Goal: Task Accomplishment & Management: Complete application form

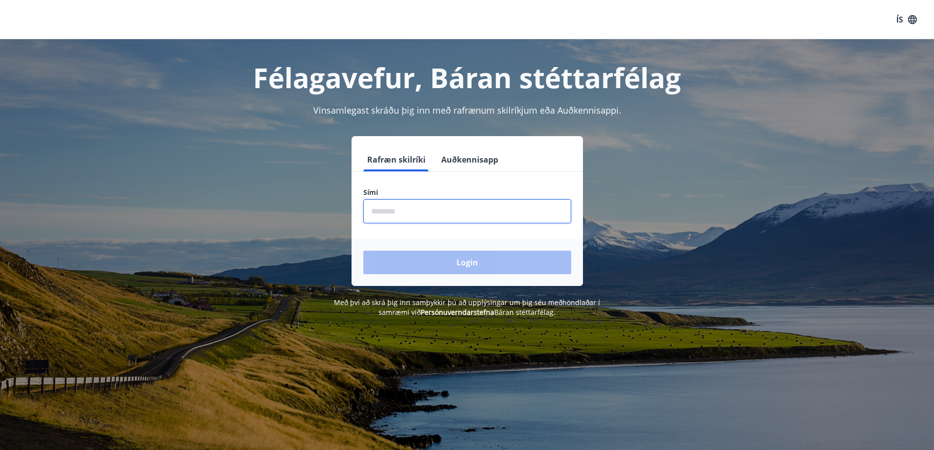
click at [404, 212] on input "phone" at bounding box center [467, 211] width 208 height 24
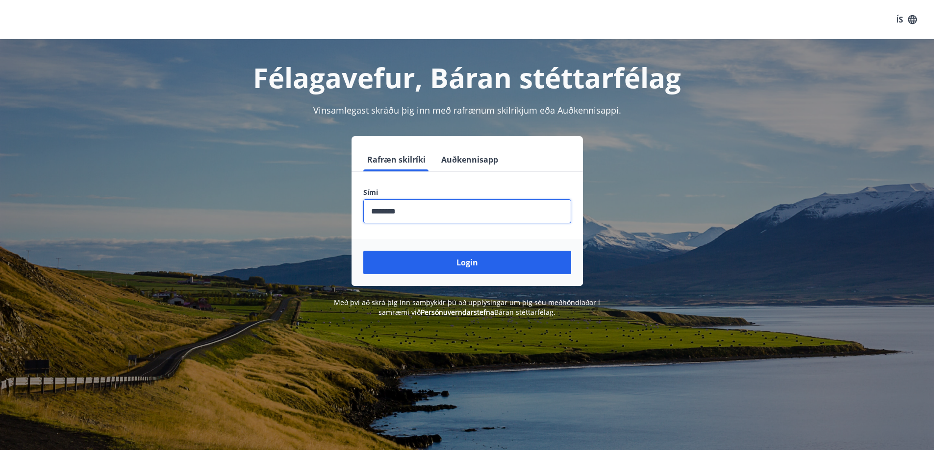
type input "********"
click at [363, 251] on button "Login" at bounding box center [467, 263] width 208 height 24
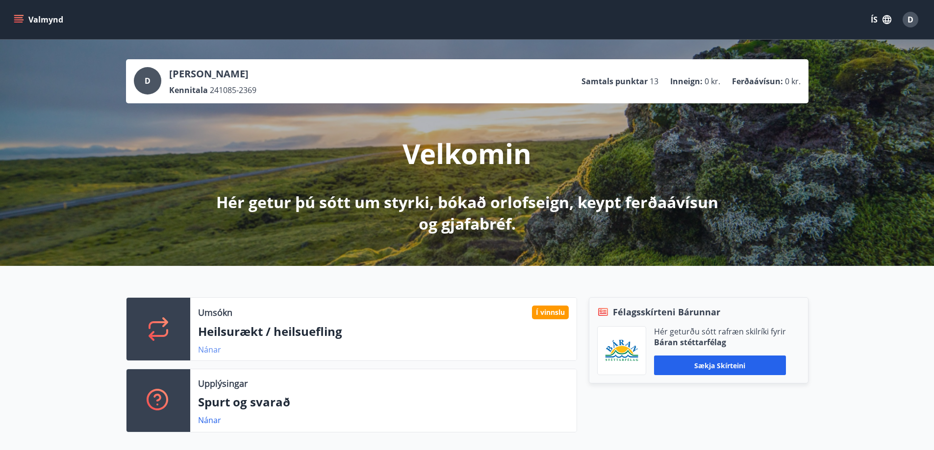
click at [209, 350] on link "Nánar" at bounding box center [209, 350] width 23 height 11
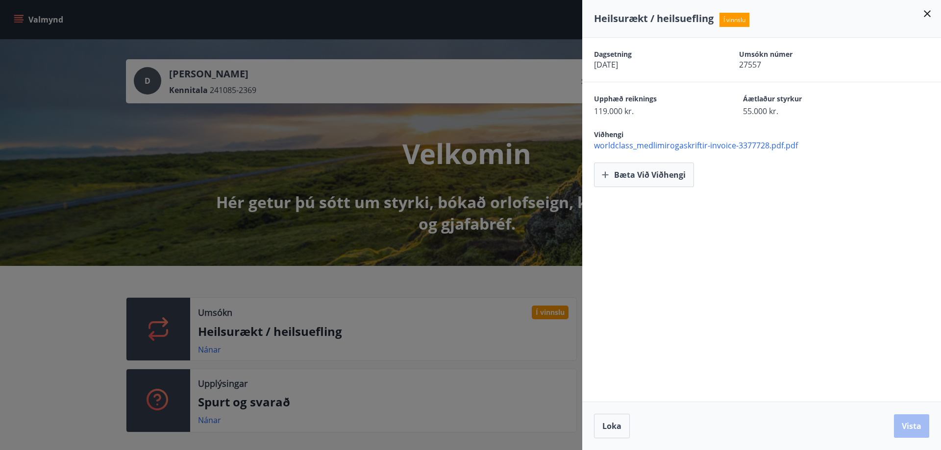
click at [927, 11] on icon at bounding box center [927, 14] width 12 height 12
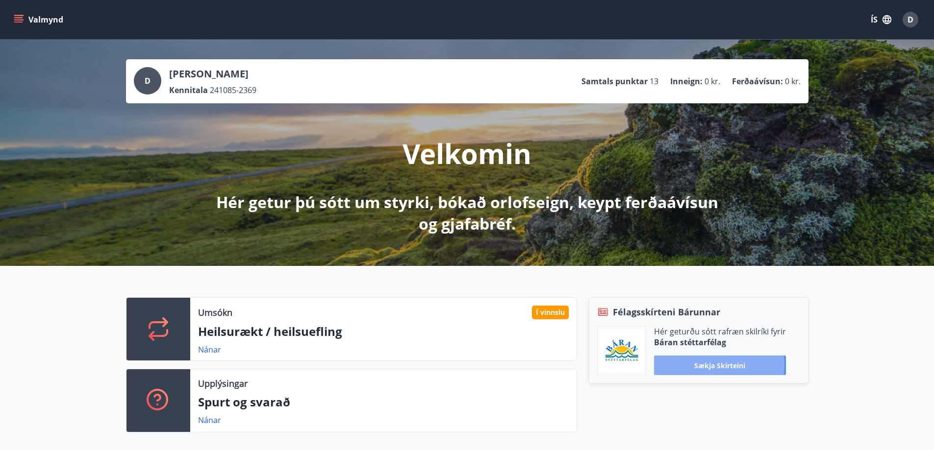
click at [708, 365] on button "Sækja skírteini" at bounding box center [720, 366] width 132 height 20
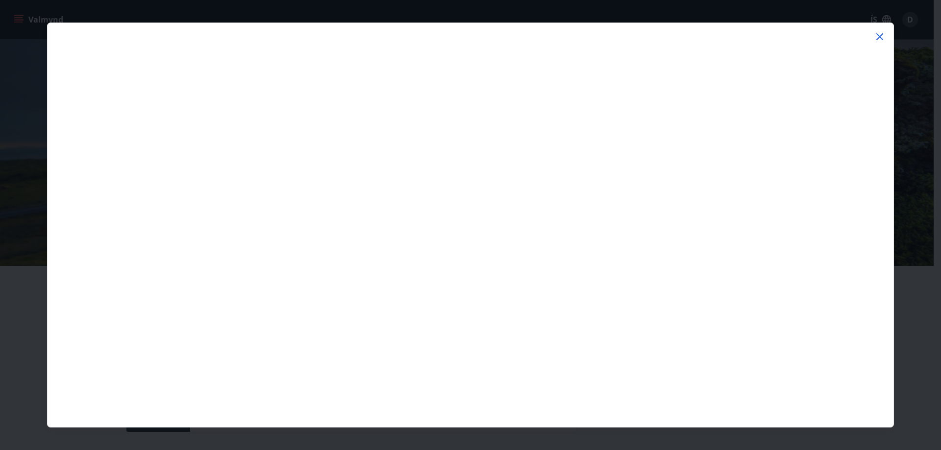
click at [883, 35] on icon at bounding box center [880, 37] width 12 height 12
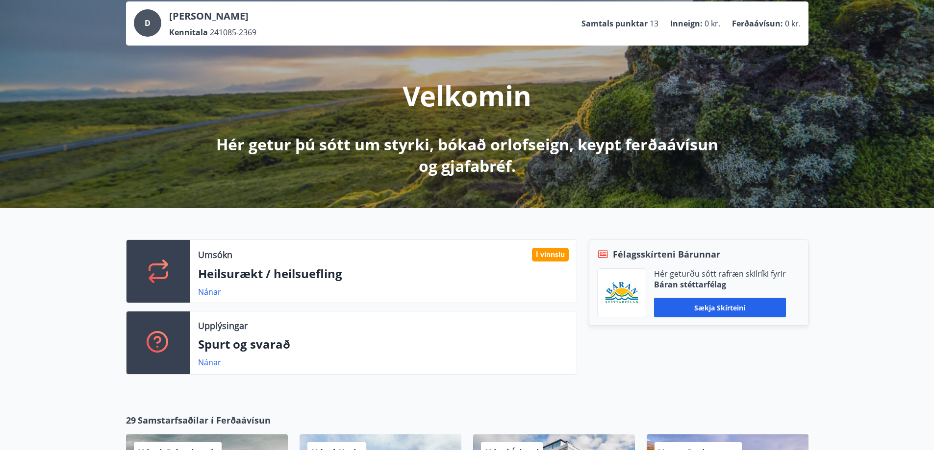
scroll to position [98, 0]
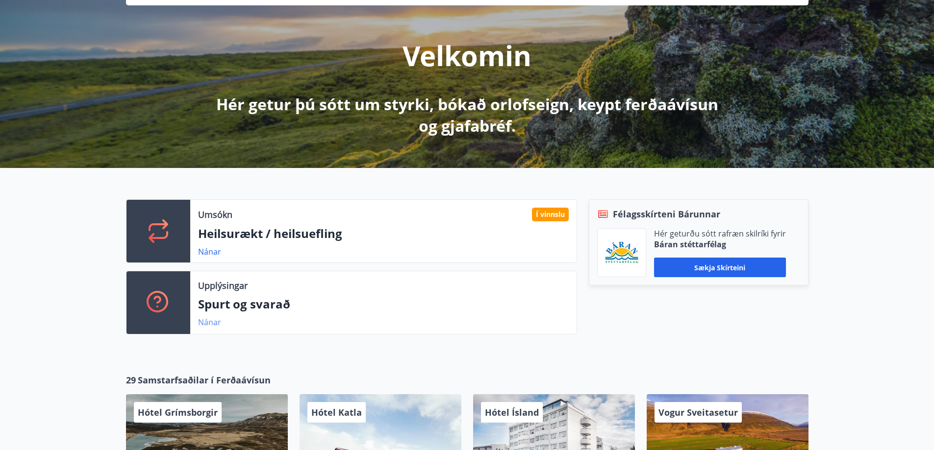
click at [212, 320] on link "Nánar" at bounding box center [209, 322] width 23 height 11
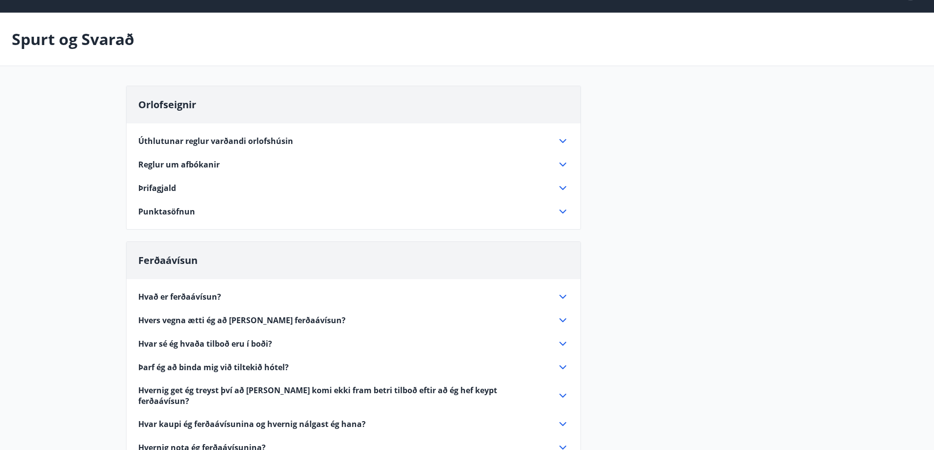
scroll to position [25, 0]
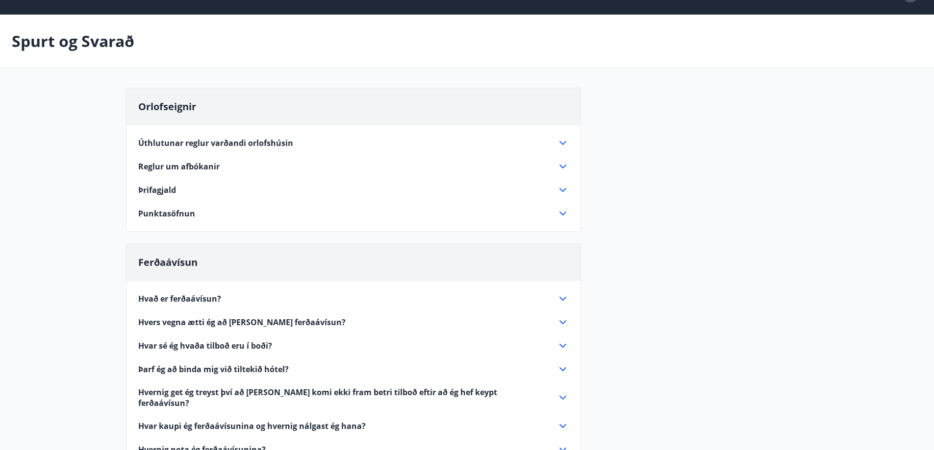
click at [168, 213] on span "Punktasöfnun" at bounding box center [166, 213] width 57 height 11
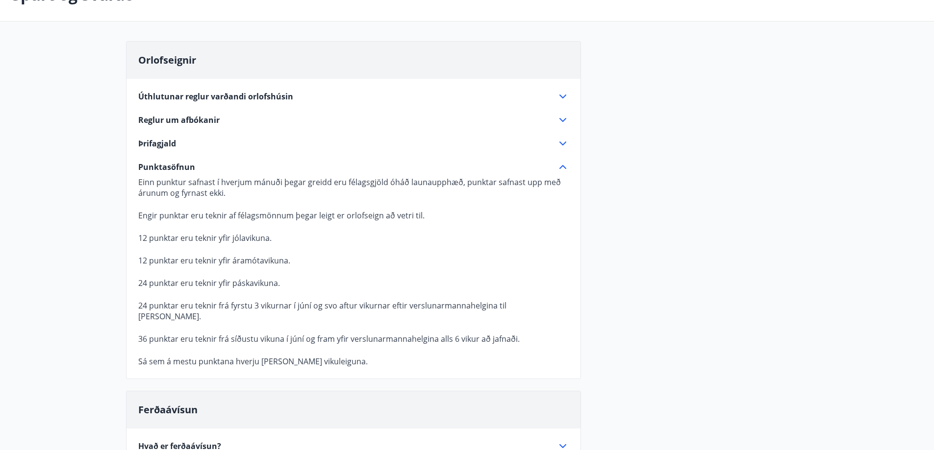
scroll to position [74, 0]
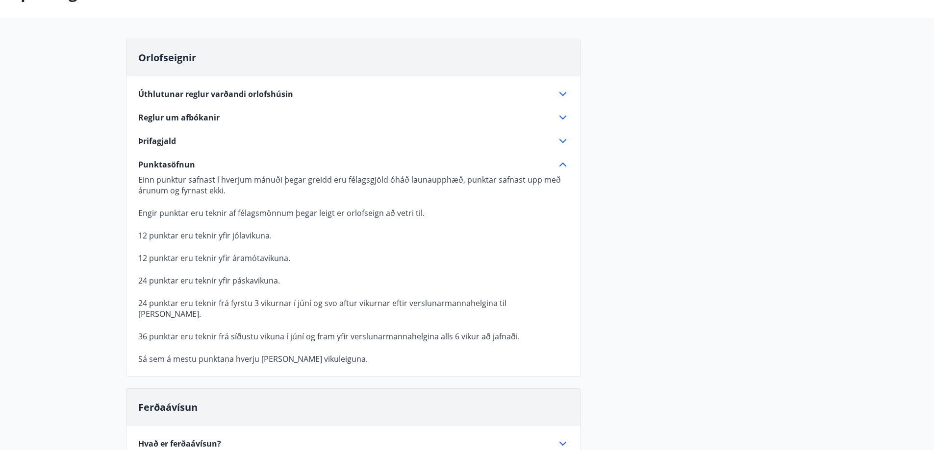
click at [561, 163] on icon at bounding box center [563, 165] width 12 height 12
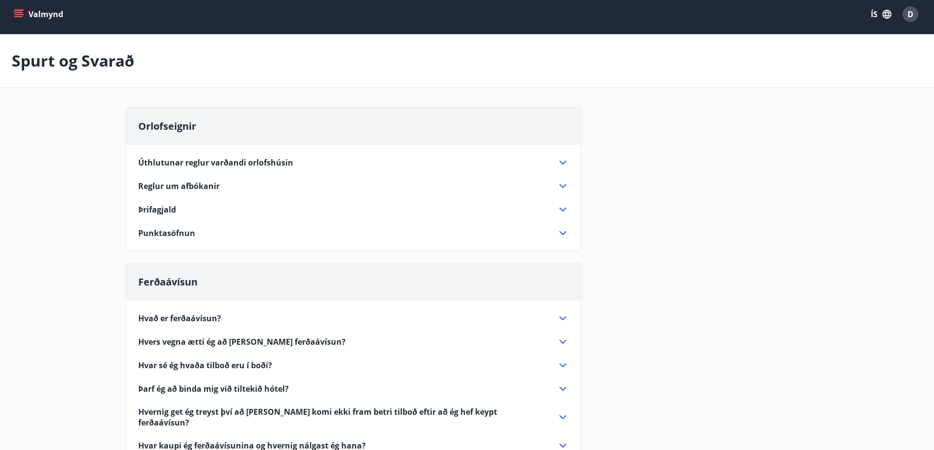
scroll to position [0, 0]
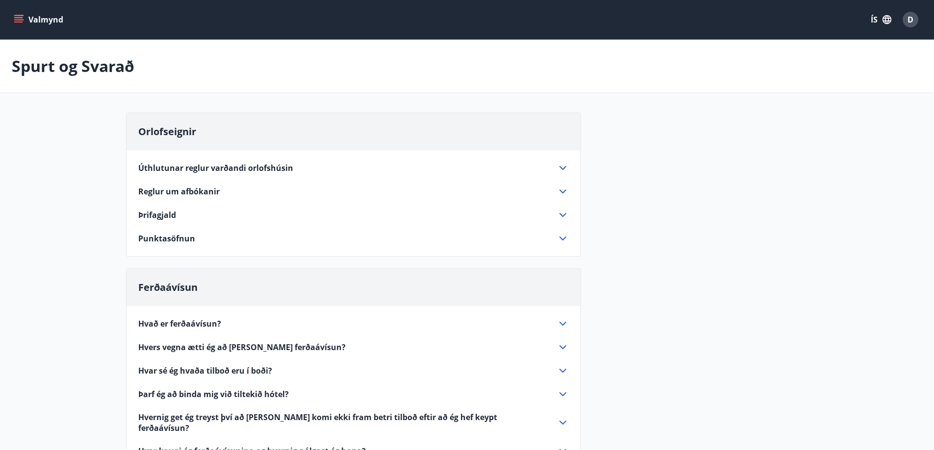
click at [18, 17] on icon "menu" at bounding box center [19, 20] width 10 height 10
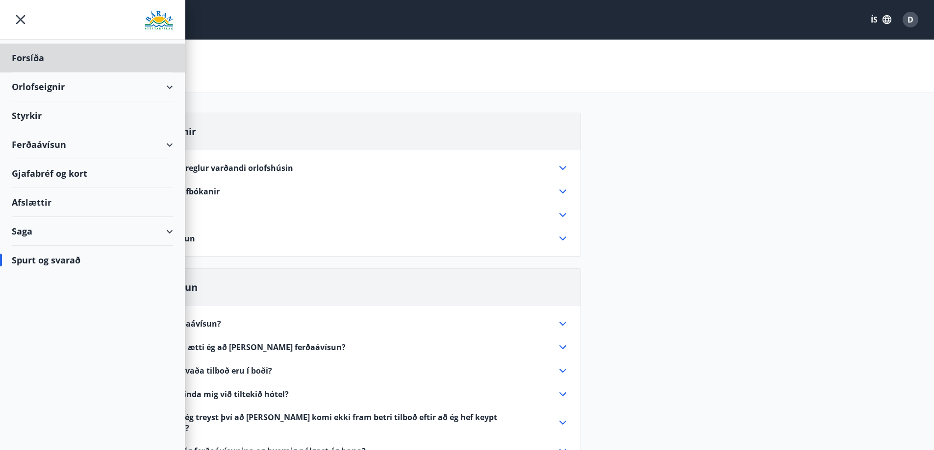
click at [95, 112] on div "Styrkir" at bounding box center [92, 115] width 161 height 29
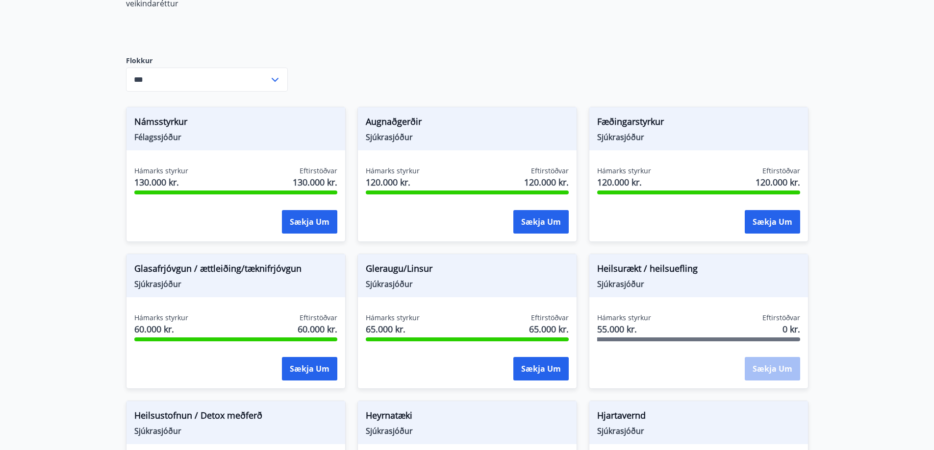
scroll to position [294, 0]
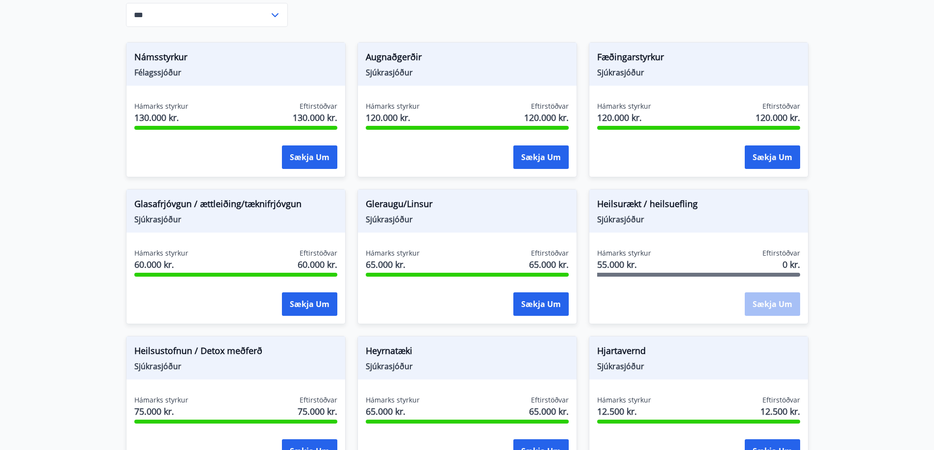
click at [620, 204] on span "Heilsurækt / heilsuefling" at bounding box center [698, 206] width 203 height 17
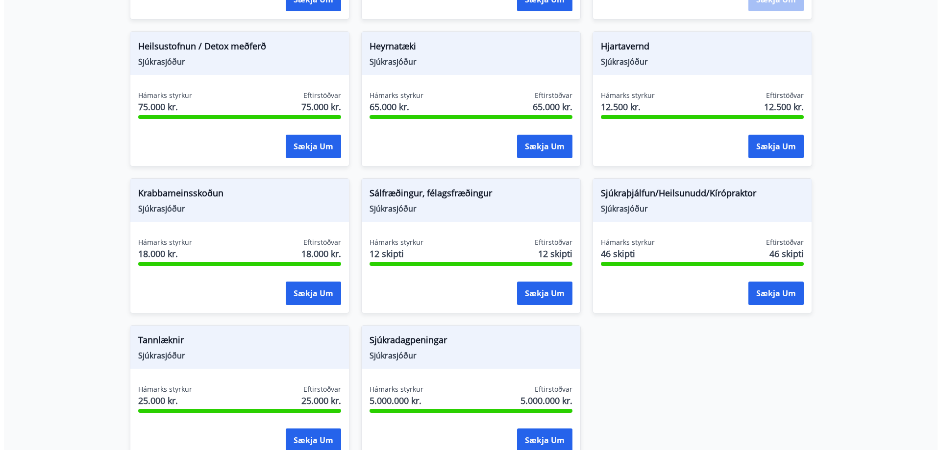
scroll to position [637, 0]
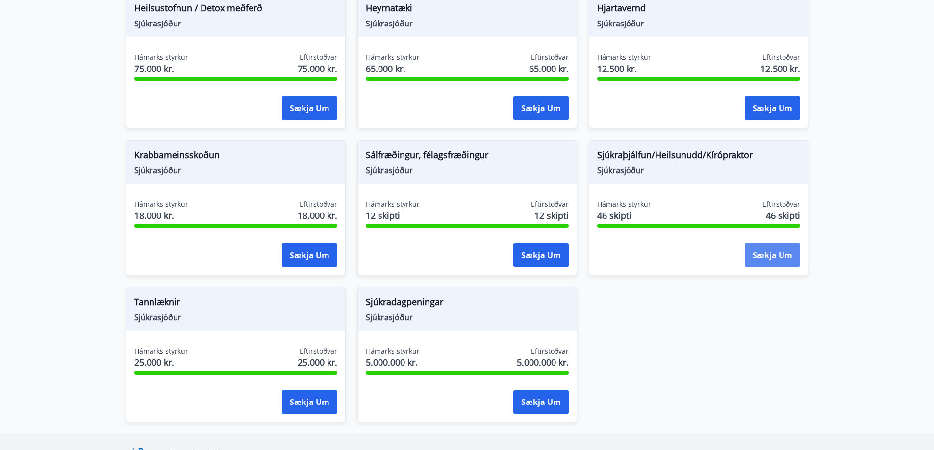
click at [771, 249] on button "Sækja um" at bounding box center [771, 256] width 55 height 24
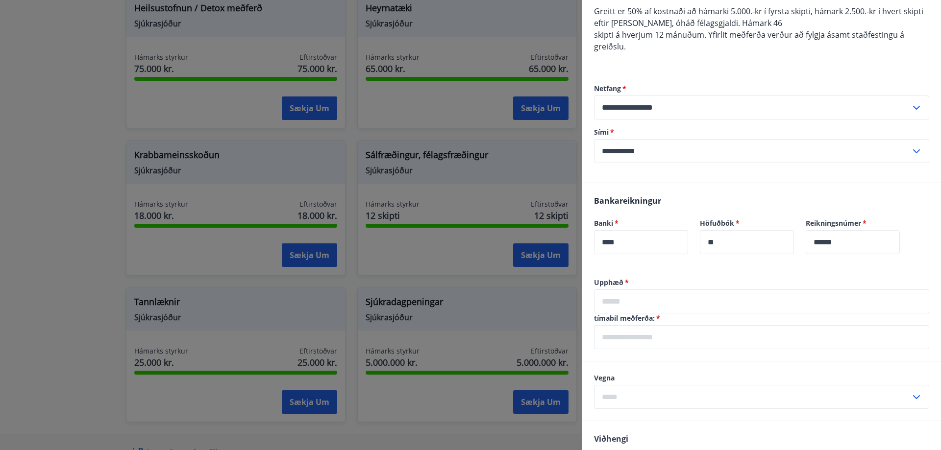
scroll to position [0, 0]
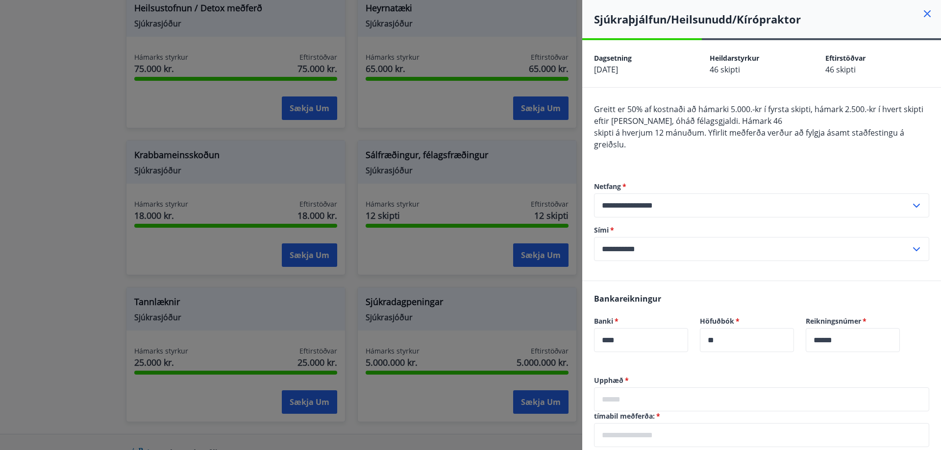
click at [921, 11] on icon at bounding box center [927, 14] width 12 height 12
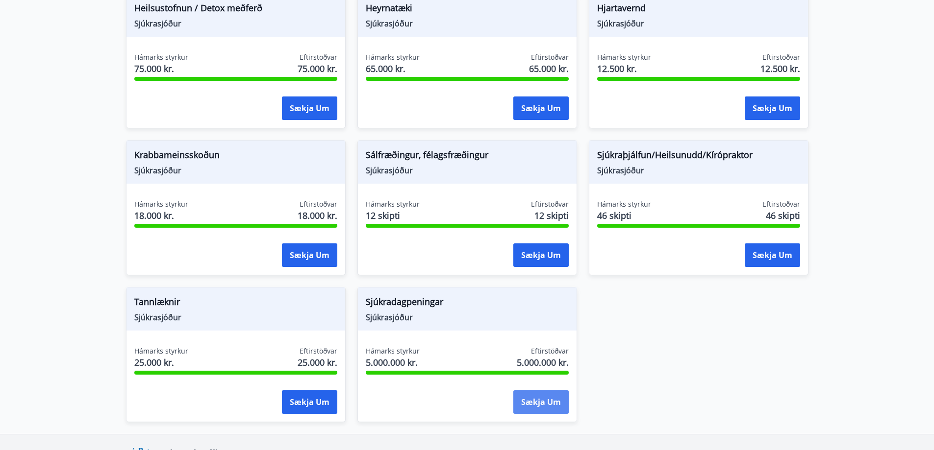
click at [534, 394] on button "Sækja um" at bounding box center [540, 403] width 55 height 24
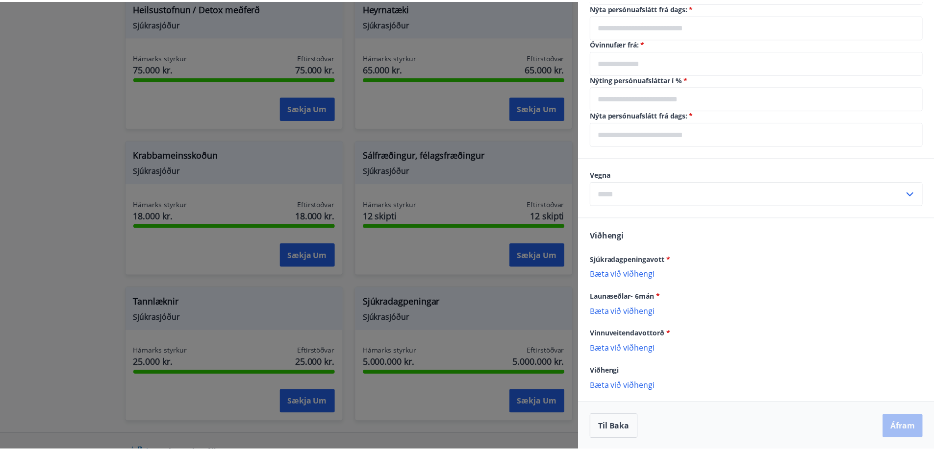
scroll to position [386, 0]
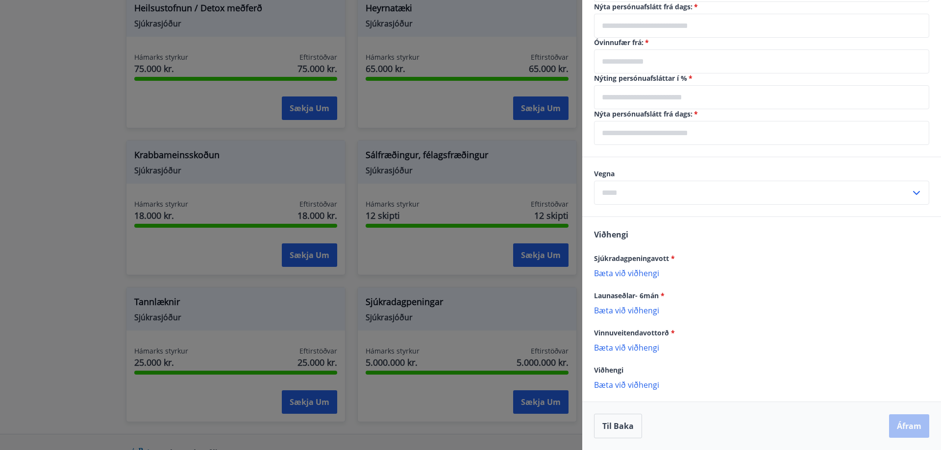
click at [73, 229] on div at bounding box center [470, 225] width 941 height 450
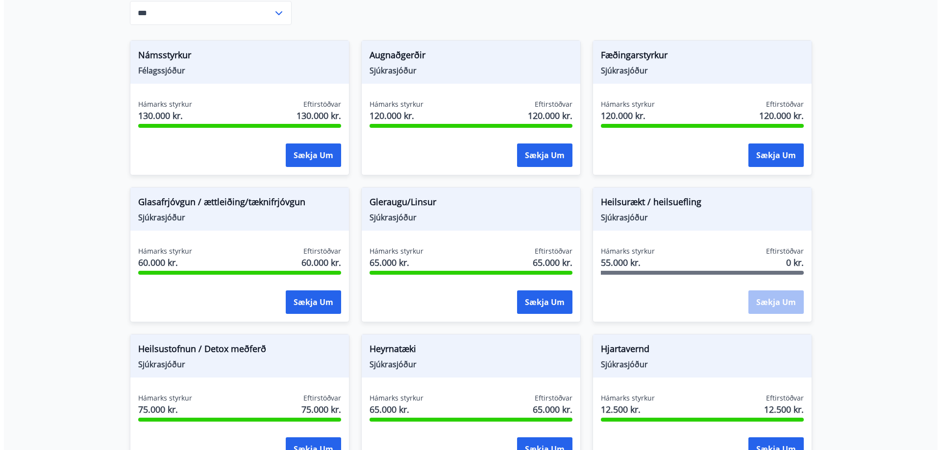
scroll to position [294, 0]
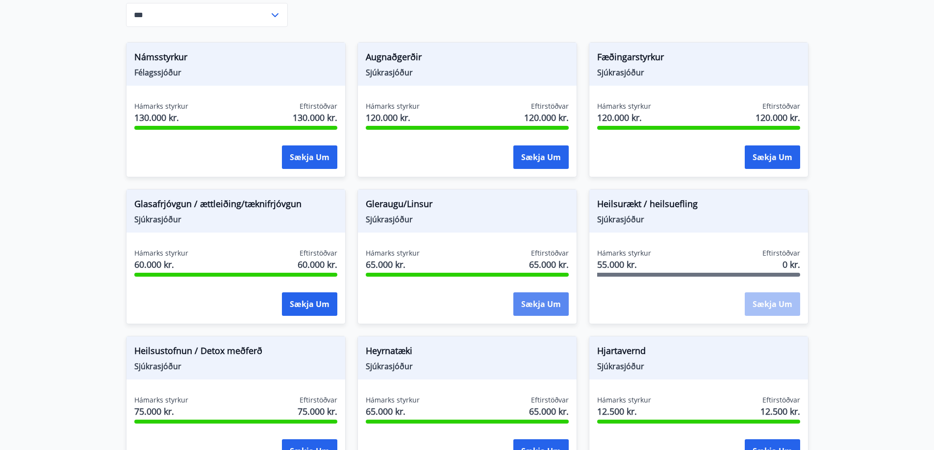
click at [540, 305] on button "Sækja um" at bounding box center [540, 305] width 55 height 24
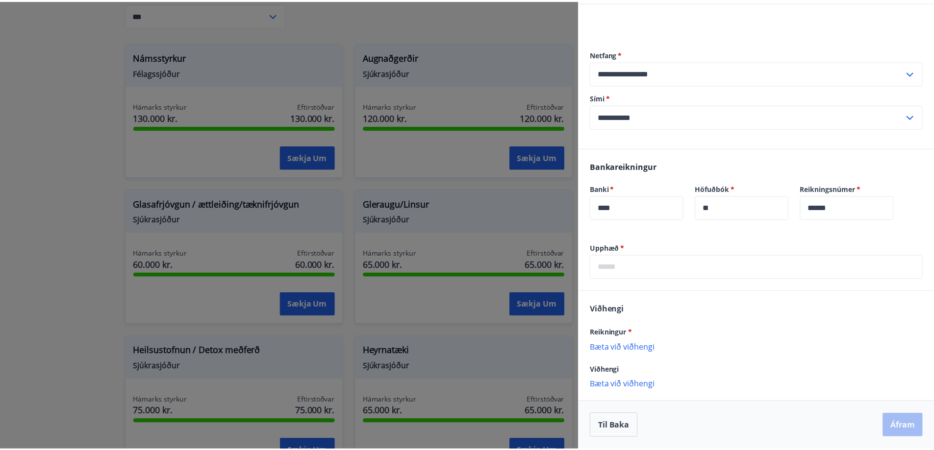
scroll to position [0, 0]
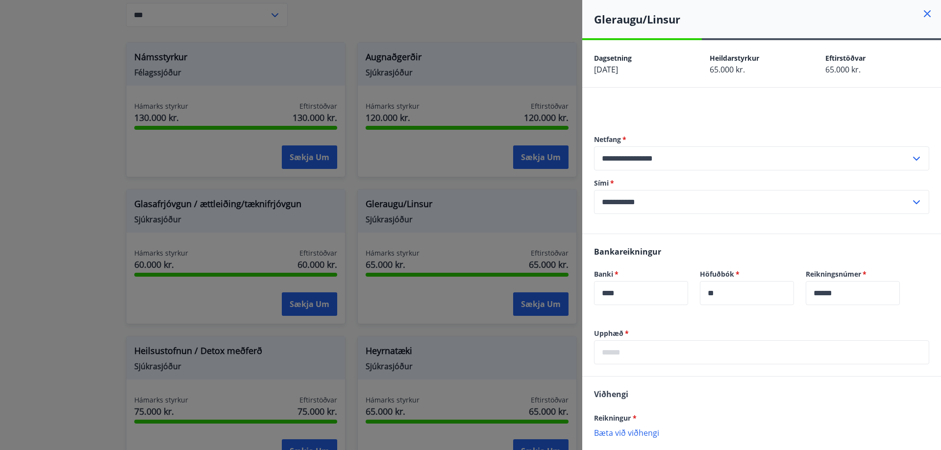
click at [433, 215] on div at bounding box center [470, 225] width 941 height 450
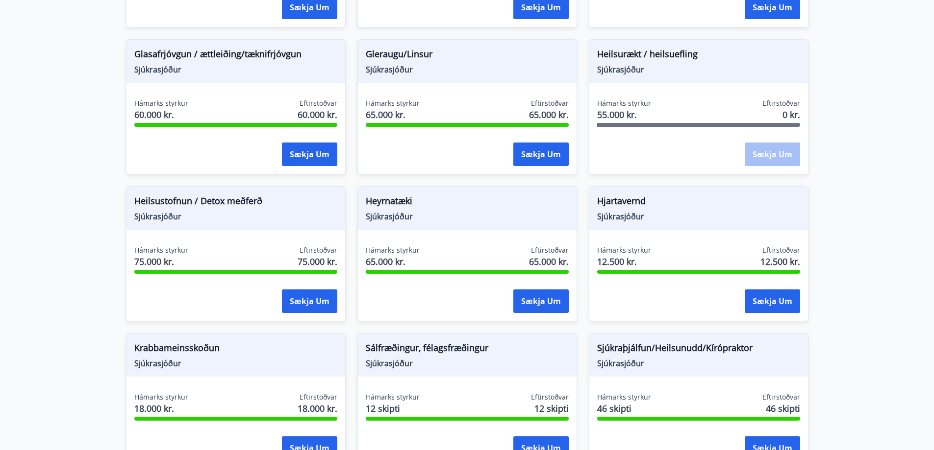
scroll to position [490, 0]
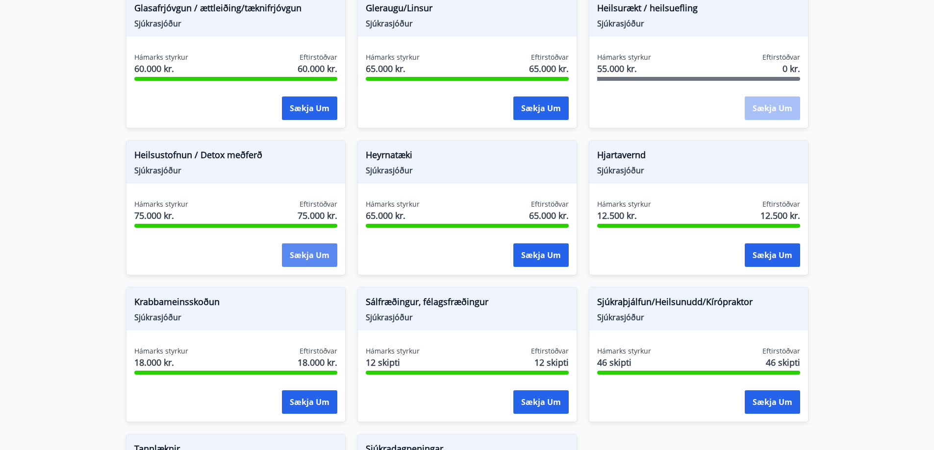
click at [304, 252] on button "Sækja um" at bounding box center [309, 256] width 55 height 24
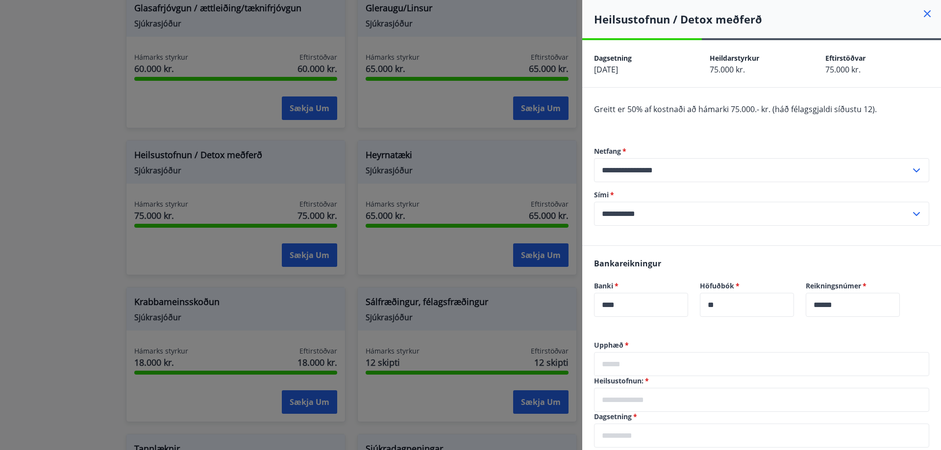
click at [924, 12] on icon at bounding box center [927, 13] width 7 height 7
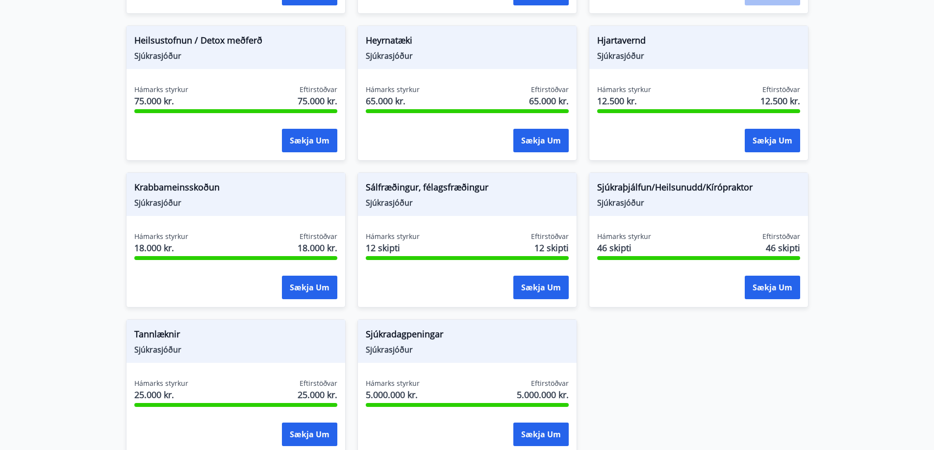
scroll to position [686, 0]
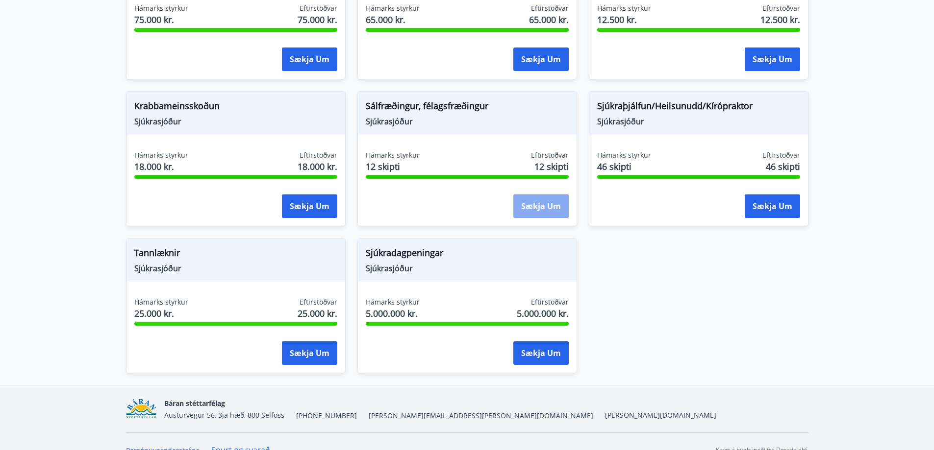
click at [552, 207] on button "Sækja um" at bounding box center [540, 207] width 55 height 24
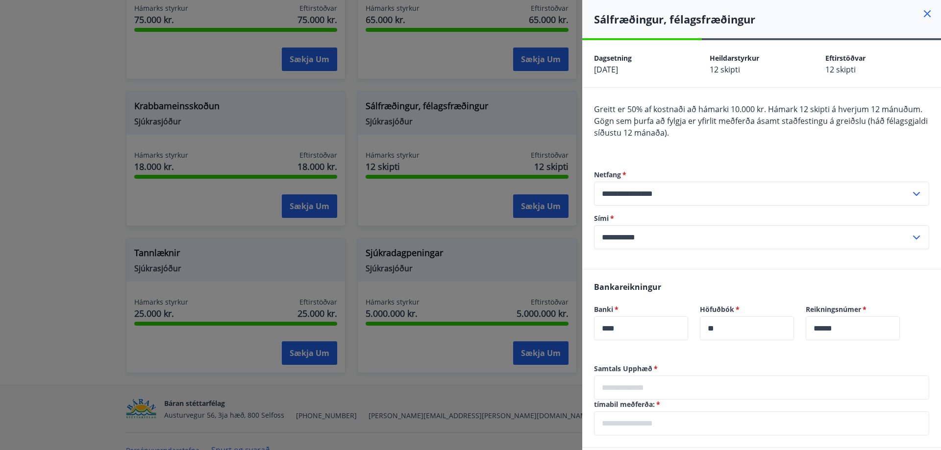
click at [921, 11] on icon at bounding box center [927, 14] width 12 height 12
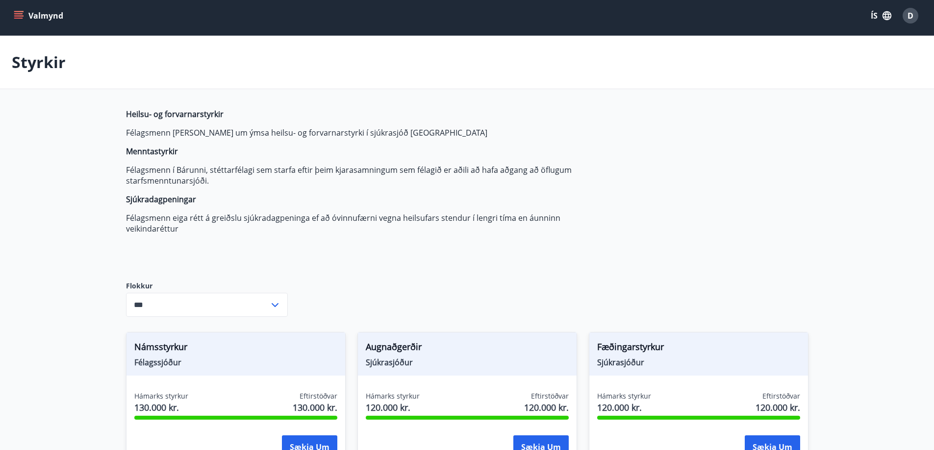
scroll to position [0, 0]
